Goal: Task Accomplishment & Management: Manage account settings

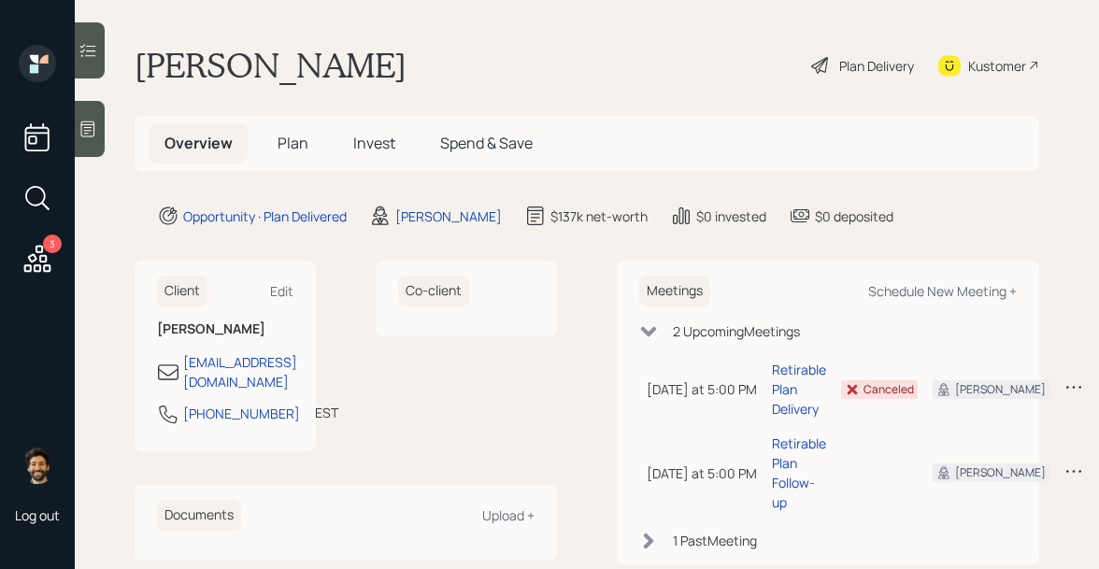
click at [282, 145] on span "Plan" at bounding box center [293, 143] width 31 height 21
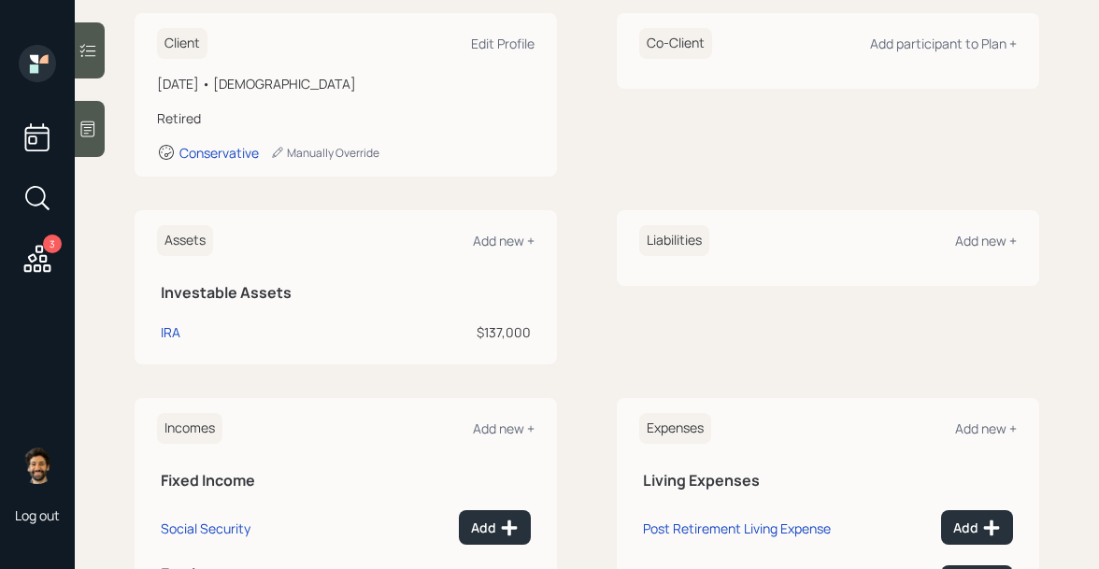
scroll to position [269, 0]
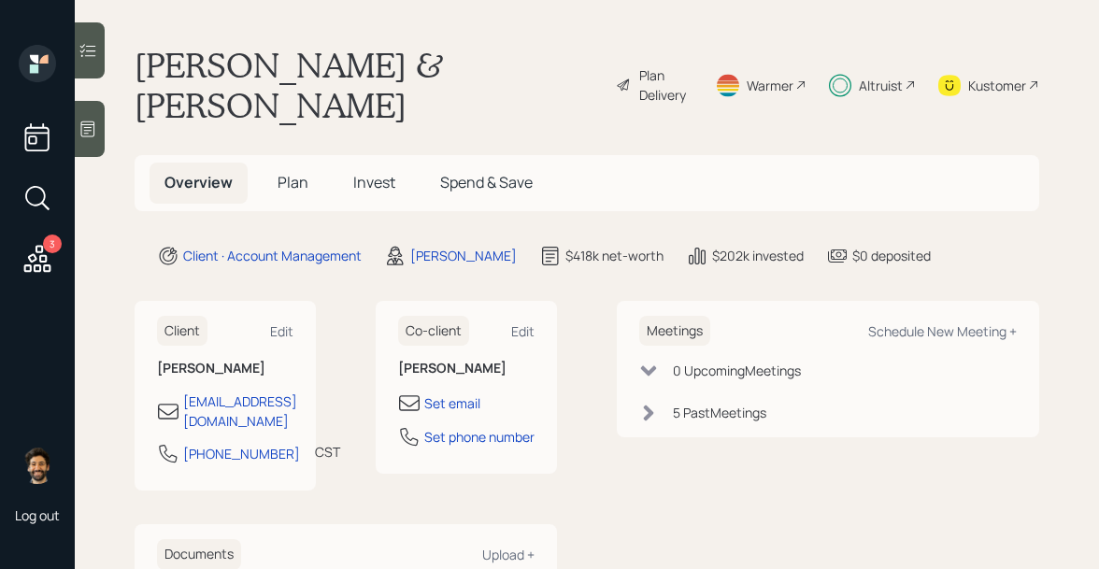
click at [363, 172] on span "Invest" at bounding box center [374, 182] width 42 height 21
